Goal: Task Accomplishment & Management: Complete application form

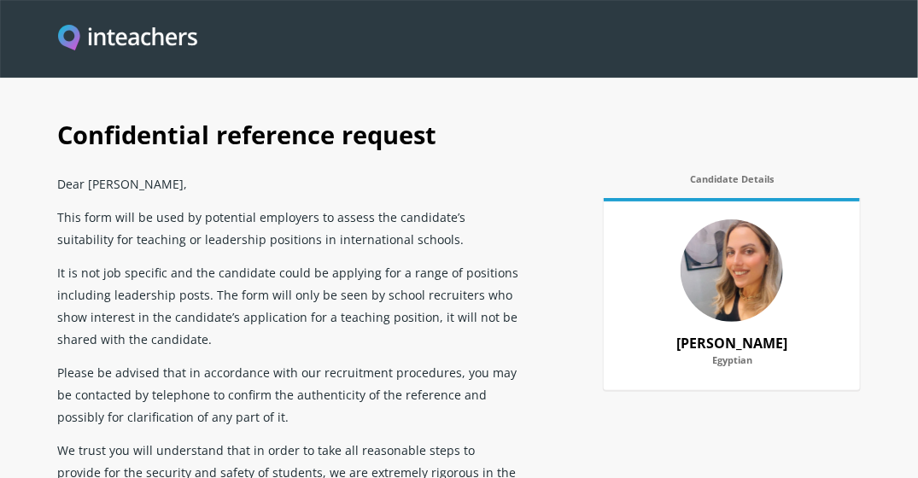
drag, startPoint x: 886, startPoint y: 0, endPoint x: 548, endPoint y: 106, distance: 354.2
click at [548, 106] on h1 "Confidential reference request" at bounding box center [458, 133] width 802 height 67
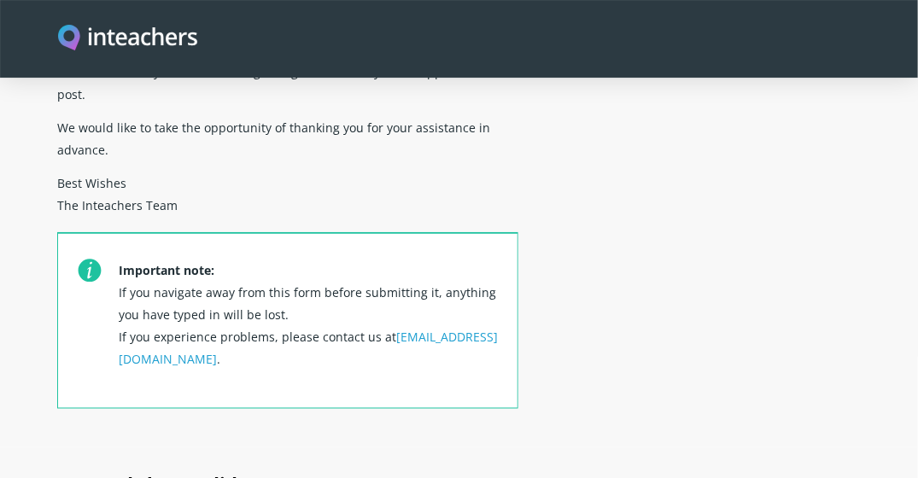
scroll to position [598, 0]
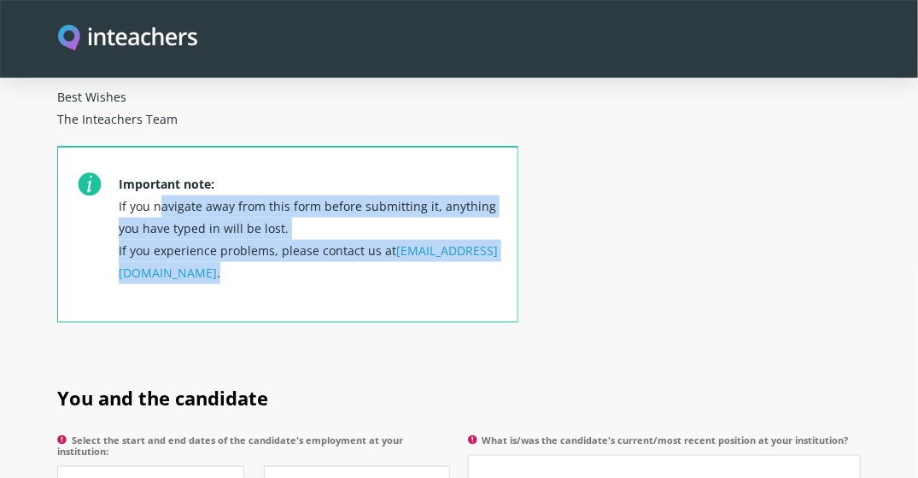
drag, startPoint x: 120, startPoint y: 181, endPoint x: 411, endPoint y: 241, distance: 297.1
click at [411, 241] on p "Important note: If you navigate away from this form before submitting it, anyth…" at bounding box center [309, 243] width 380 height 155
copy p "If you navigate away from this form before submitting it, anything you have typ…"
click at [338, 324] on div "Important note: If you navigate away from this form before submitting it, anyth…" at bounding box center [287, 253] width 461 height 215
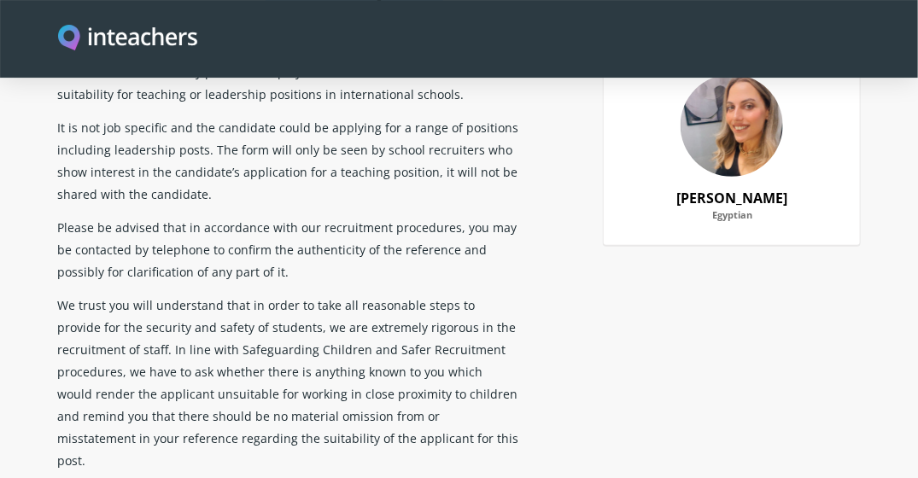
scroll to position [219, 0]
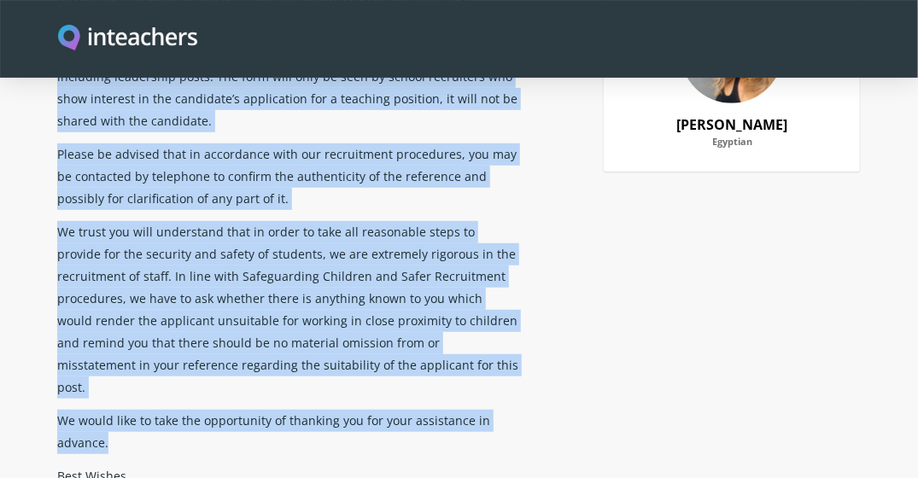
drag, startPoint x: 58, startPoint y: 186, endPoint x: 516, endPoint y: 429, distance: 517.8
click at [516, 429] on div "Dear [PERSON_NAME], This form will be used by potential employers to assess the…" at bounding box center [287, 344] width 461 height 792
copy div "Lore Ips Dolorsi Ametco, Adip elit sedd ei temp in utlaboree doloremag al enima…"
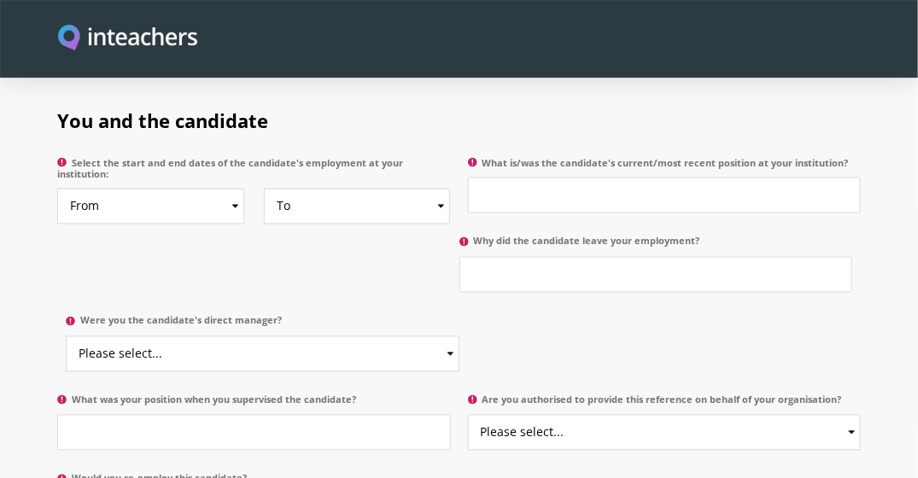
scroll to position [987, 0]
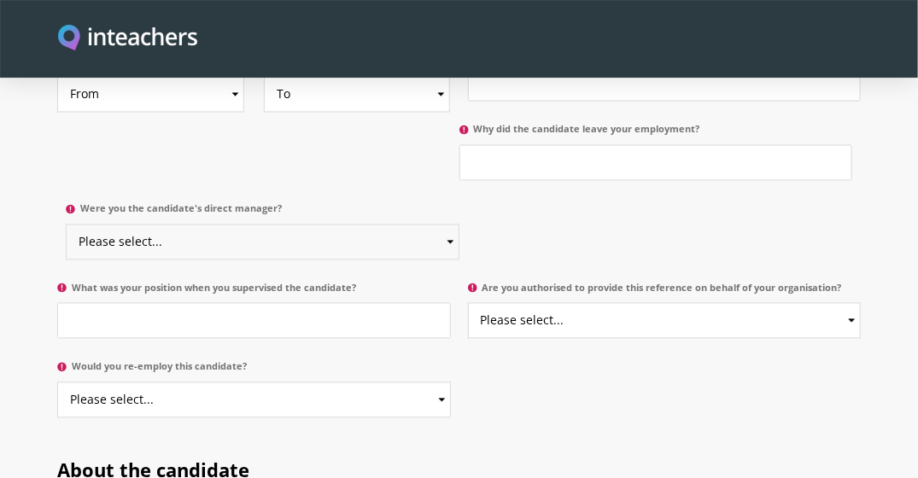
click at [133, 224] on select "Please select... Yes No" at bounding box center [262, 242] width 393 height 36
click at [137, 224] on select "Please select... Yes No" at bounding box center [262, 242] width 393 height 36
click at [141, 303] on input "What was your position when you supervised the candidate?" at bounding box center [253, 321] width 393 height 36
drag, startPoint x: 75, startPoint y: 259, endPoint x: 329, endPoint y: 289, distance: 255.2
click at [329, 289] on p "What was your position when you supervised the candidate?" at bounding box center [257, 315] width 401 height 79
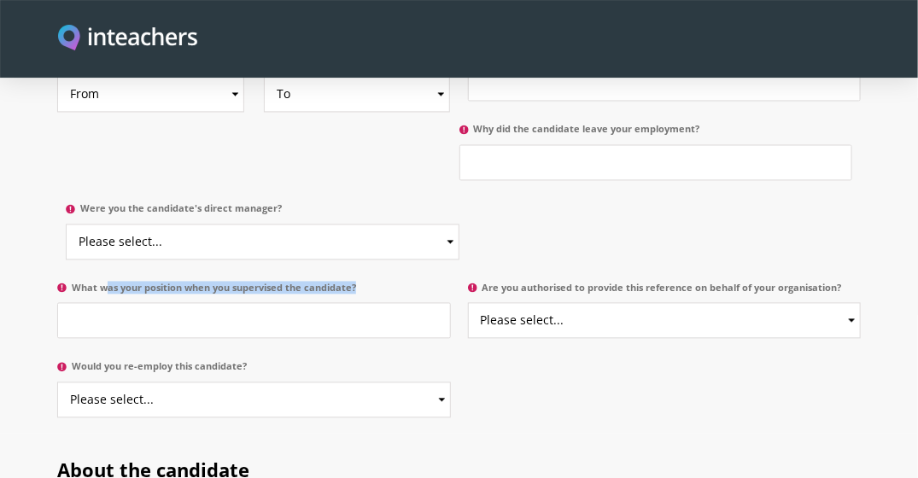
copy label "What was your position when you supervised the candidate?"
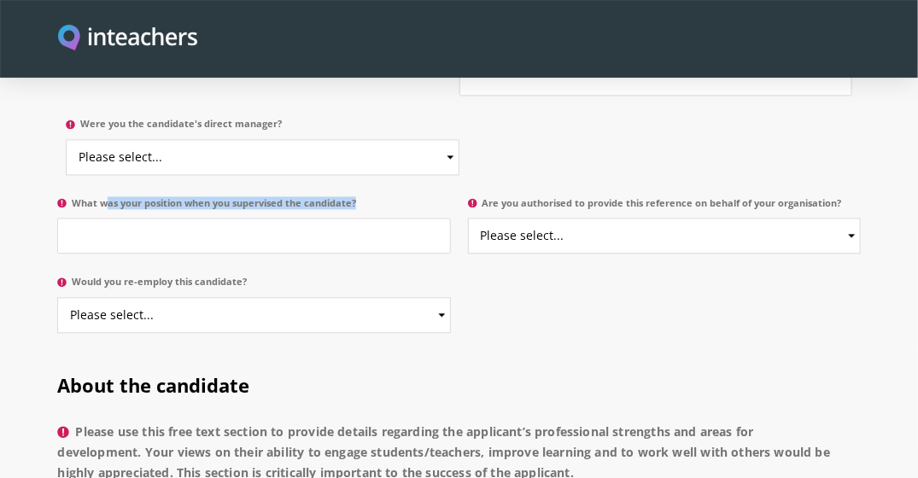
scroll to position [1072, 0]
click at [626, 218] on select "Please select... Yes No" at bounding box center [664, 236] width 393 height 36
click at [525, 197] on label "Are you authorised to provide this reference on behalf of your organisation?" at bounding box center [664, 207] width 393 height 21
drag, startPoint x: 525, startPoint y: 183, endPoint x: 481, endPoint y: 177, distance: 43.9
click at [481, 197] on label "Are you authorised to provide this reference on behalf of your organisation?" at bounding box center [664, 207] width 393 height 21
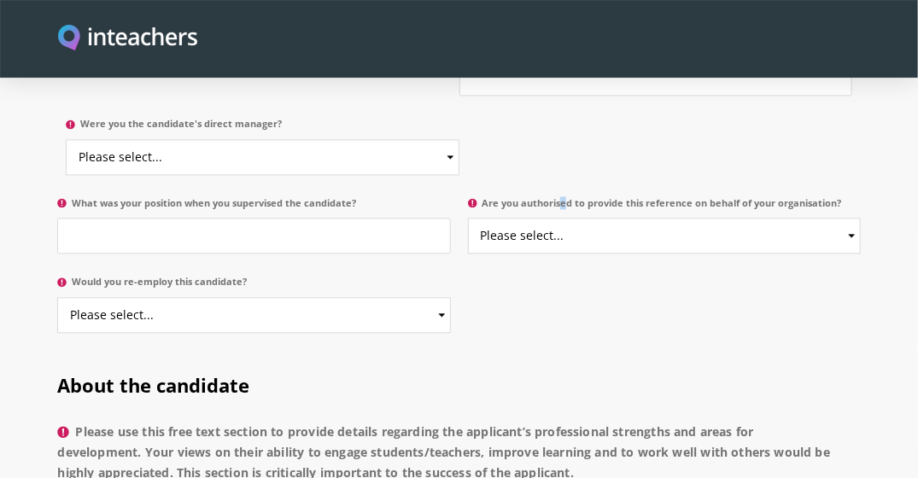
click at [481, 218] on select "Please select... Yes No" at bounding box center [664, 236] width 393 height 36
drag, startPoint x: 488, startPoint y: 177, endPoint x: 743, endPoint y: 195, distance: 255.0
click at [743, 195] on p "Are you authorised to provide this reference on behalf of your organisation? Pl…" at bounding box center [659, 229] width 401 height 79
click at [548, 152] on div "You and the candidate Select the start and end dates of the candidate's employm…" at bounding box center [458, 77] width 802 height 382
drag, startPoint x: 484, startPoint y: 180, endPoint x: 843, endPoint y: 184, distance: 358.5
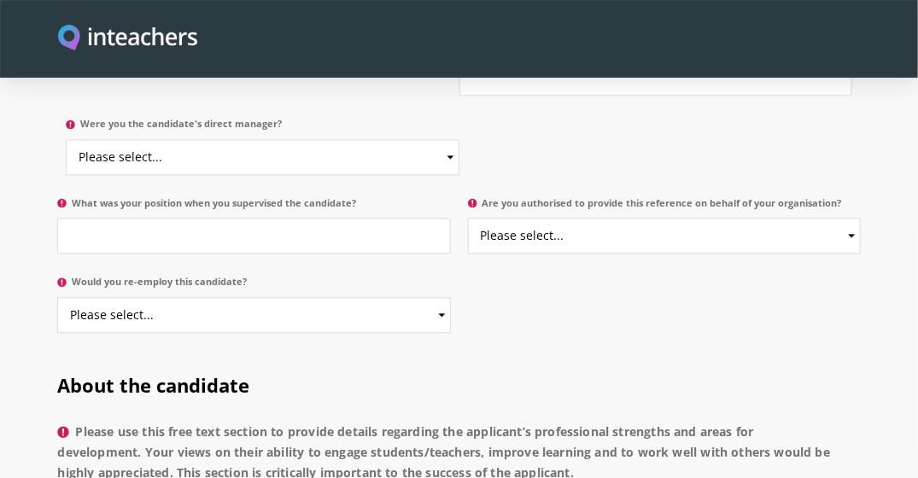
click at [843, 197] on label "Are you authorised to provide this reference on behalf of your organisation?" at bounding box center [664, 207] width 393 height 21
drag, startPoint x: 843, startPoint y: 184, endPoint x: 825, endPoint y: 174, distance: 20.6
copy label "Are you authorised to provide this reference on behalf of your organisation?"
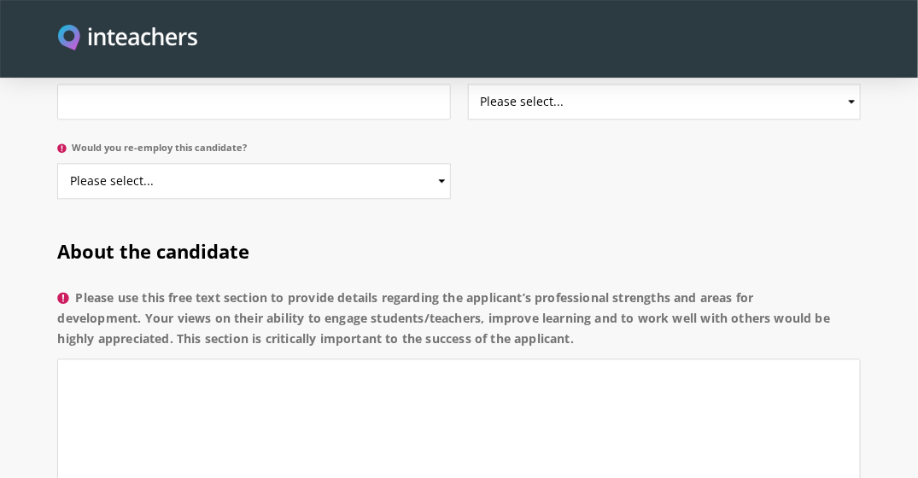
scroll to position [1328, 0]
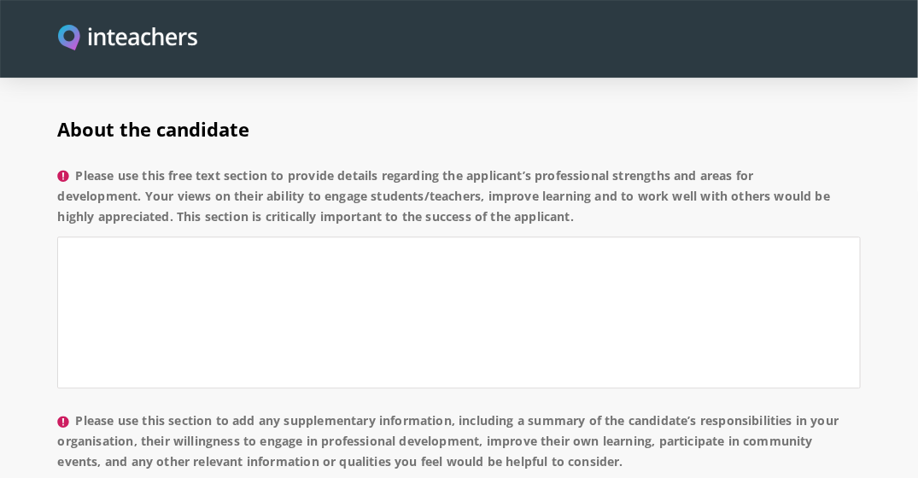
drag, startPoint x: 79, startPoint y: 149, endPoint x: 608, endPoint y: 190, distance: 530.0
click at [609, 191] on label "Please use this free text section to provide details regarding the applicant’s …" at bounding box center [458, 202] width 802 height 72
copy label "Please use this free text section to provide details regarding the applicant’s …"
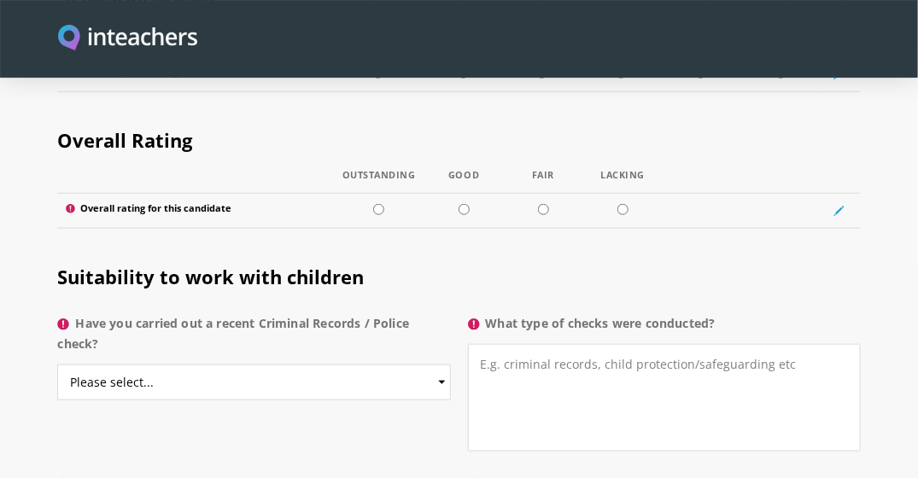
scroll to position [2694, 0]
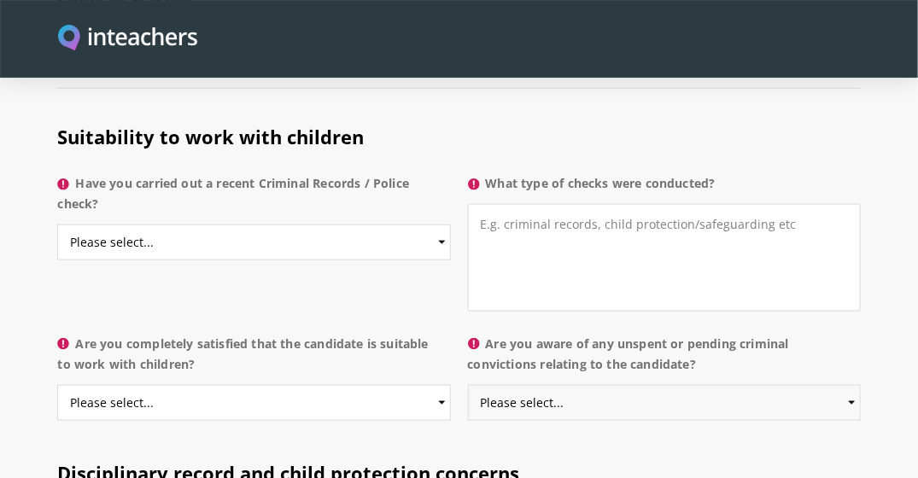
click at [569, 385] on select "Please select... Yes No Do not know" at bounding box center [664, 403] width 393 height 36
click at [599, 436] on h2 "Disciplinary record and child protection concerns" at bounding box center [458, 469] width 802 height 67
drag, startPoint x: 492, startPoint y: 308, endPoint x: 779, endPoint y: 329, distance: 288.4
click at [779, 334] on label "Are you aware of any unspent or pending criminal convictions relating to the ca…" at bounding box center [664, 359] width 393 height 51
drag, startPoint x: 779, startPoint y: 329, endPoint x: 656, endPoint y: 311, distance: 125.1
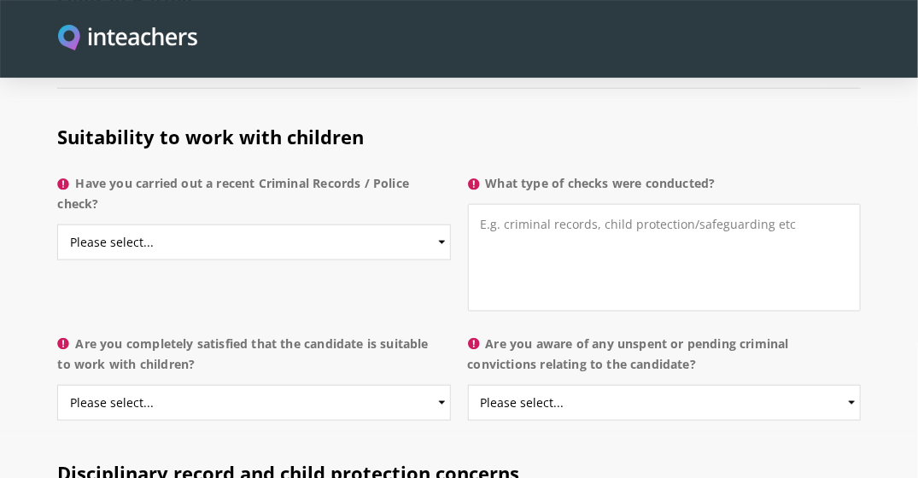
copy label "Are you aware of any unspent or pending criminal convictions relating to the ca…"
click at [850, 385] on select "Please select... Yes No Do not know" at bounding box center [664, 403] width 393 height 36
drag, startPoint x: 487, startPoint y: 152, endPoint x: 717, endPoint y: 157, distance: 229.7
click at [717, 173] on label "What type of checks were conducted?" at bounding box center [664, 188] width 393 height 31
drag, startPoint x: 717, startPoint y: 157, endPoint x: 703, endPoint y: 150, distance: 16.0
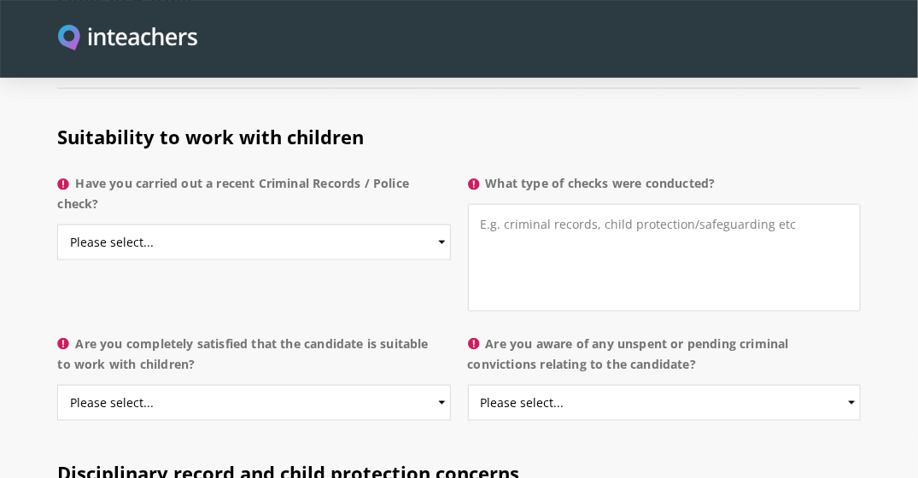
copy label "What type of checks were conducted?"
drag, startPoint x: 481, startPoint y: 191, endPoint x: 698, endPoint y: 200, distance: 217.8
click at [698, 204] on textarea "What type of checks were conducted?" at bounding box center [664, 258] width 393 height 108
drag, startPoint x: 481, startPoint y: 191, endPoint x: 755, endPoint y: 193, distance: 273.2
click at [755, 204] on textarea "What type of checks were conducted?" at bounding box center [664, 258] width 393 height 108
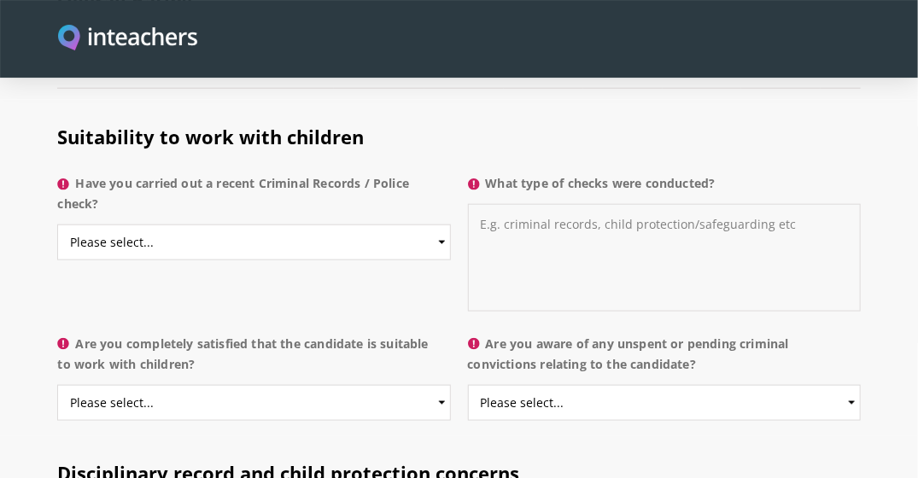
drag, startPoint x: 520, startPoint y: 197, endPoint x: 813, endPoint y: 199, distance: 292.8
click at [808, 204] on textarea "What type of checks were conducted?" at bounding box center [664, 258] width 393 height 108
click at [83, 224] on select "Please select... Yes No Do not know" at bounding box center [253, 242] width 393 height 36
drag, startPoint x: 79, startPoint y: 154, endPoint x: 331, endPoint y: 174, distance: 252.6
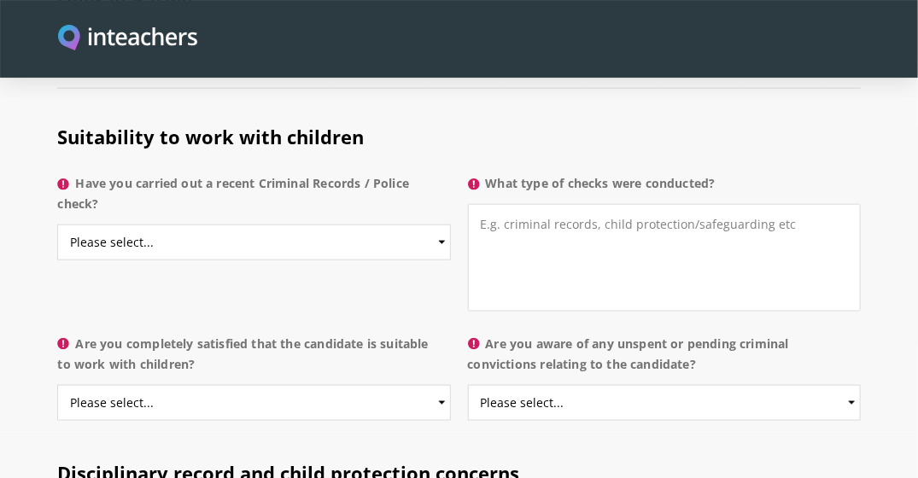
click at [331, 174] on label "Have you carried out a recent Criminal Records / Police check?" at bounding box center [253, 198] width 393 height 51
copy label "Have you carried out a recent Criminal Records / Police check?"
click at [198, 224] on select "Please select... Yes No Do not know" at bounding box center [253, 242] width 393 height 36
click at [368, 180] on label "Have you carried out a recent Criminal Records / Police check?" at bounding box center [253, 198] width 393 height 51
click at [368, 224] on select "Please select... Yes No Do not know" at bounding box center [253, 242] width 393 height 36
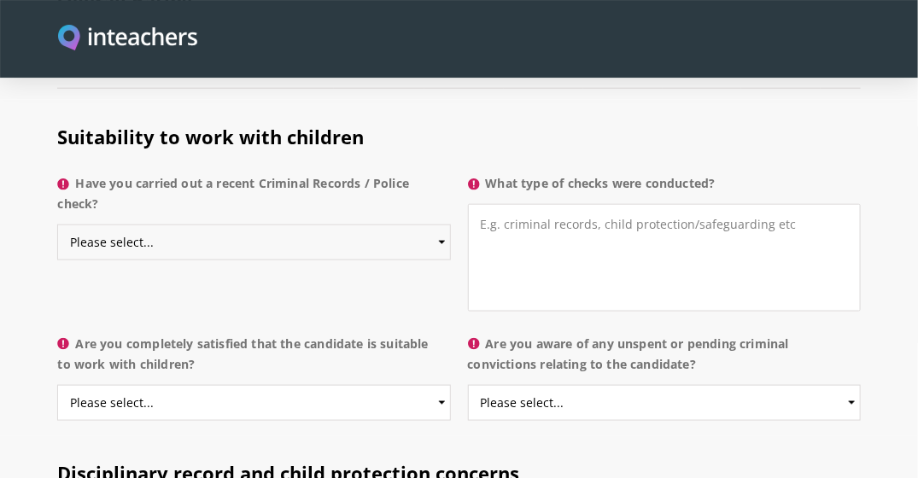
click at [266, 224] on select "Please select... Yes No Do not know" at bounding box center [253, 242] width 393 height 36
click at [277, 173] on label "Have you carried out a recent Criminal Records / Police check?" at bounding box center [253, 198] width 393 height 51
click at [277, 224] on select "Please select... Yes No Do not know" at bounding box center [253, 242] width 393 height 36
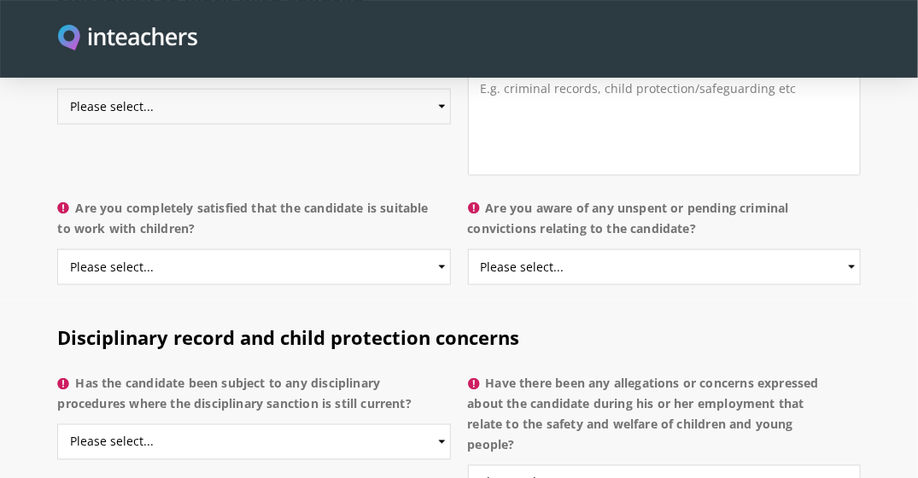
scroll to position [2865, 0]
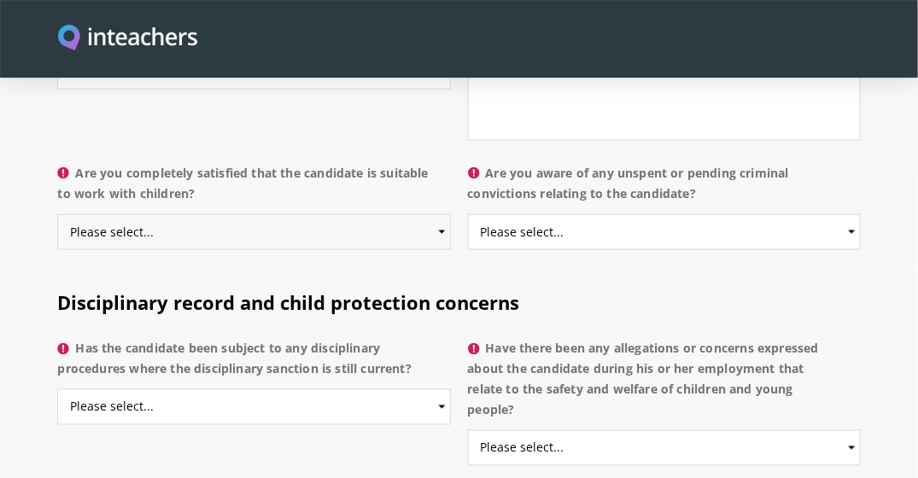
click at [140, 214] on select "Please select... Yes No Do not know" at bounding box center [253, 232] width 393 height 36
click at [189, 432] on div "Disciplinary record and child protection concerns Has the candidate been subjec…" at bounding box center [459, 373] width 819 height 217
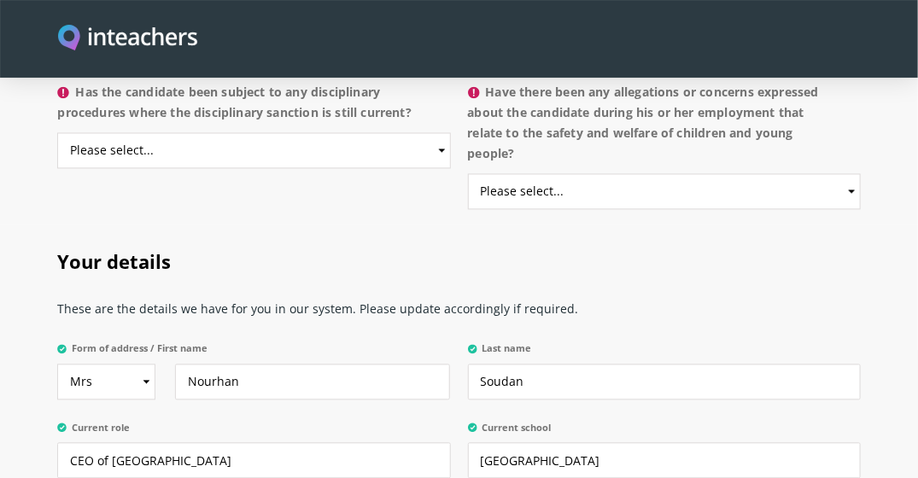
scroll to position [3035, 0]
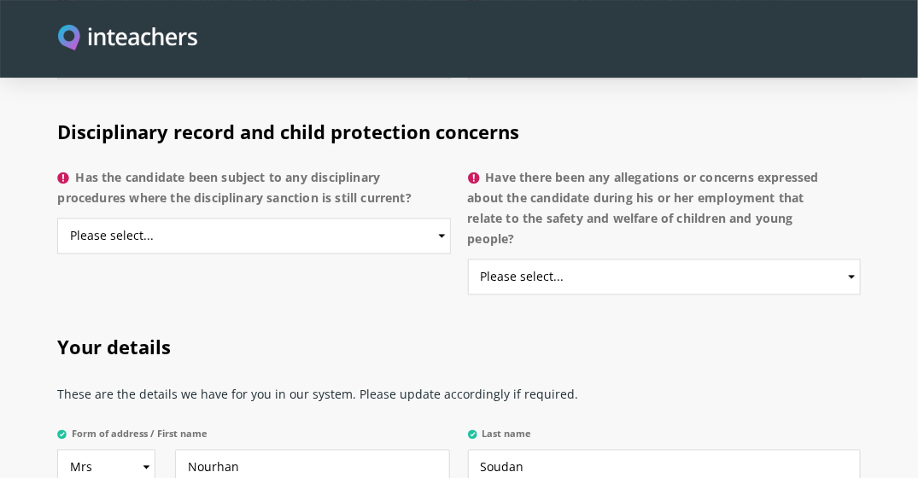
drag, startPoint x: 79, startPoint y: 146, endPoint x: 441, endPoint y: 178, distance: 363.3
click at [441, 178] on label "Has the candidate been subject to any disciplinary procedures where the discipl…" at bounding box center [253, 193] width 393 height 51
copy label "Has the candidate been subject to any disciplinary procedures where the discipl…"
click at [442, 219] on select "Please select... Yes No Do not know" at bounding box center [253, 237] width 393 height 36
click at [524, 311] on h2 "Your details" at bounding box center [458, 344] width 802 height 67
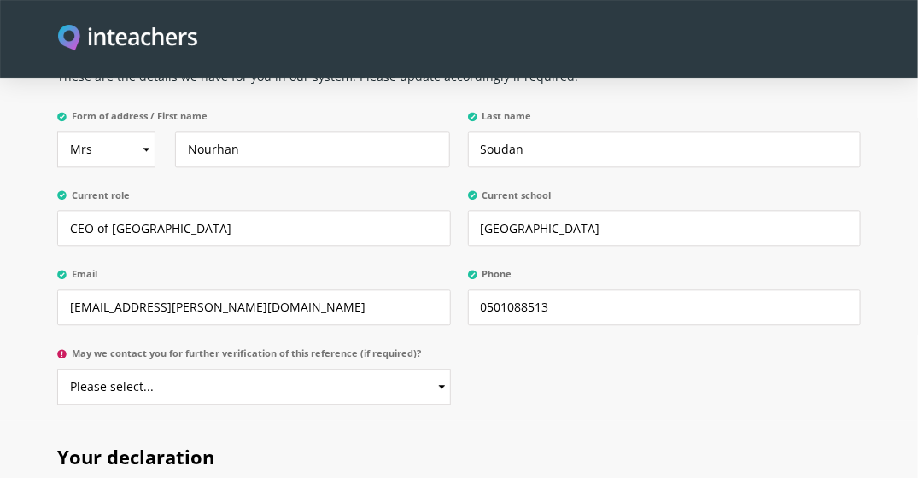
scroll to position [3377, 0]
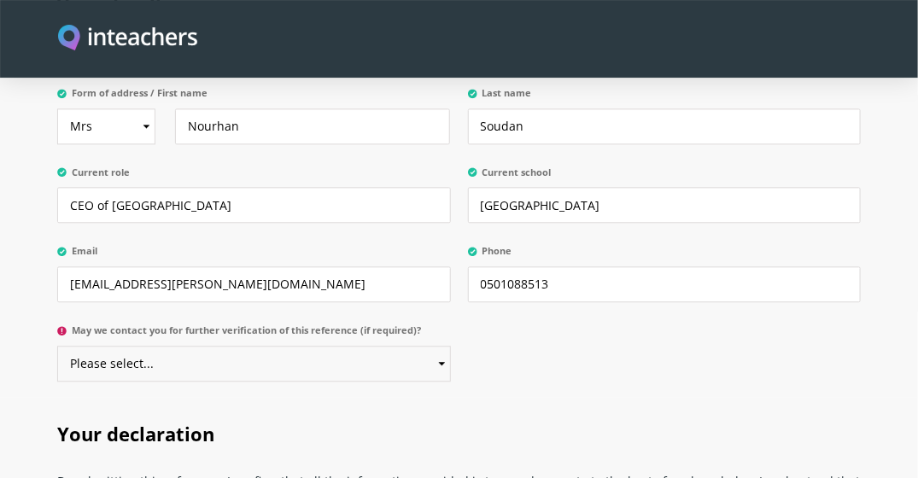
click at [437, 346] on select "Please select... Yes No" at bounding box center [253, 364] width 393 height 36
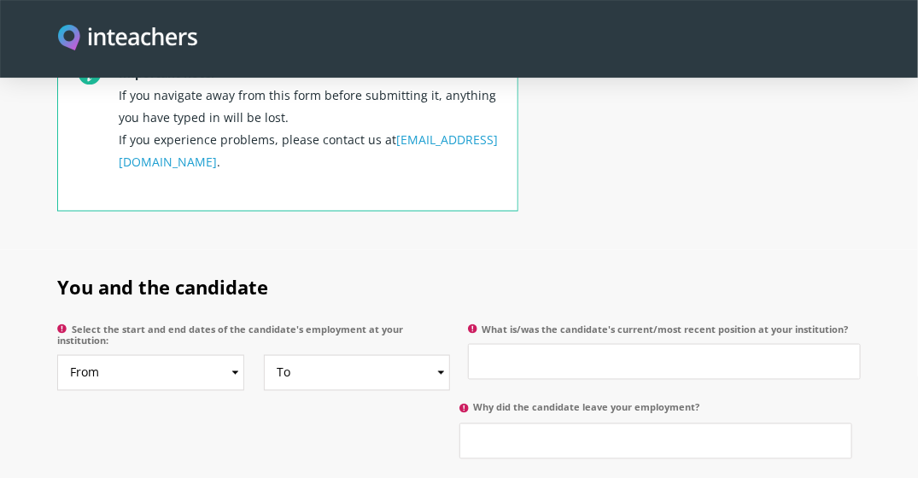
scroll to position [731, 0]
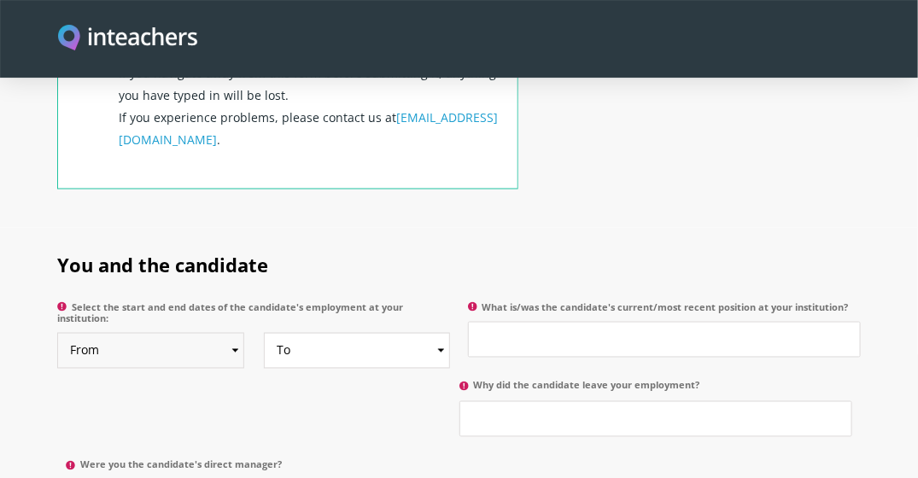
click at [234, 333] on select "From 2025 2024 2023 2022 2021 2020 2019 2018 2017 2016 2015 2014 2013 2012 2011…" at bounding box center [150, 351] width 187 height 36
click at [388, 228] on h2 "You and the candidate" at bounding box center [458, 261] width 802 height 67
click at [401, 337] on select "To Currently 2025 2024 2023 2022 2021 2020 2019 2018 2017 2016 2015 2014 2013 2…" at bounding box center [357, 351] width 187 height 36
click at [579, 228] on h2 "You and the candidate" at bounding box center [458, 261] width 802 height 67
